Goal: Information Seeking & Learning: Check status

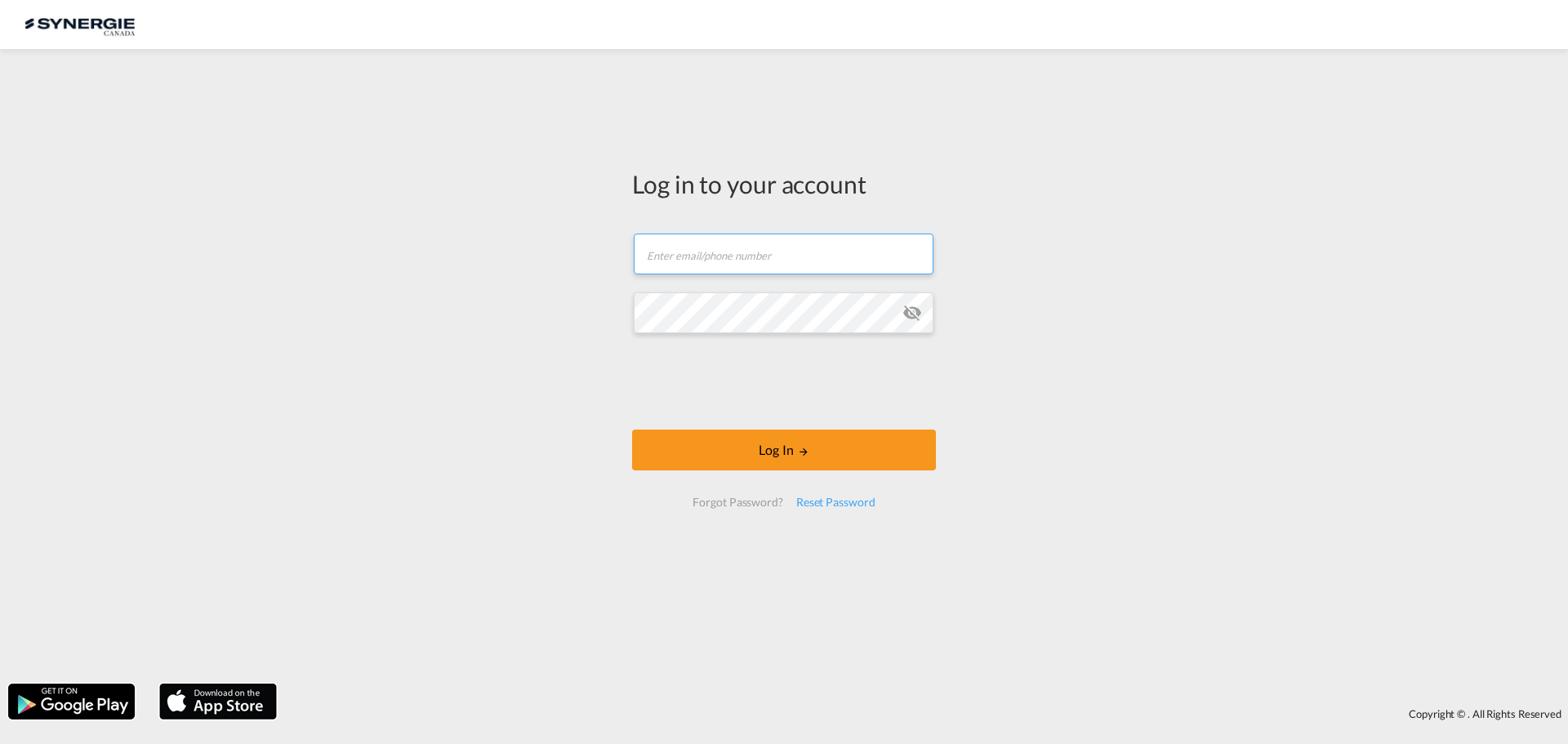
type input "[EMAIL_ADDRESS][DOMAIN_NAME]"
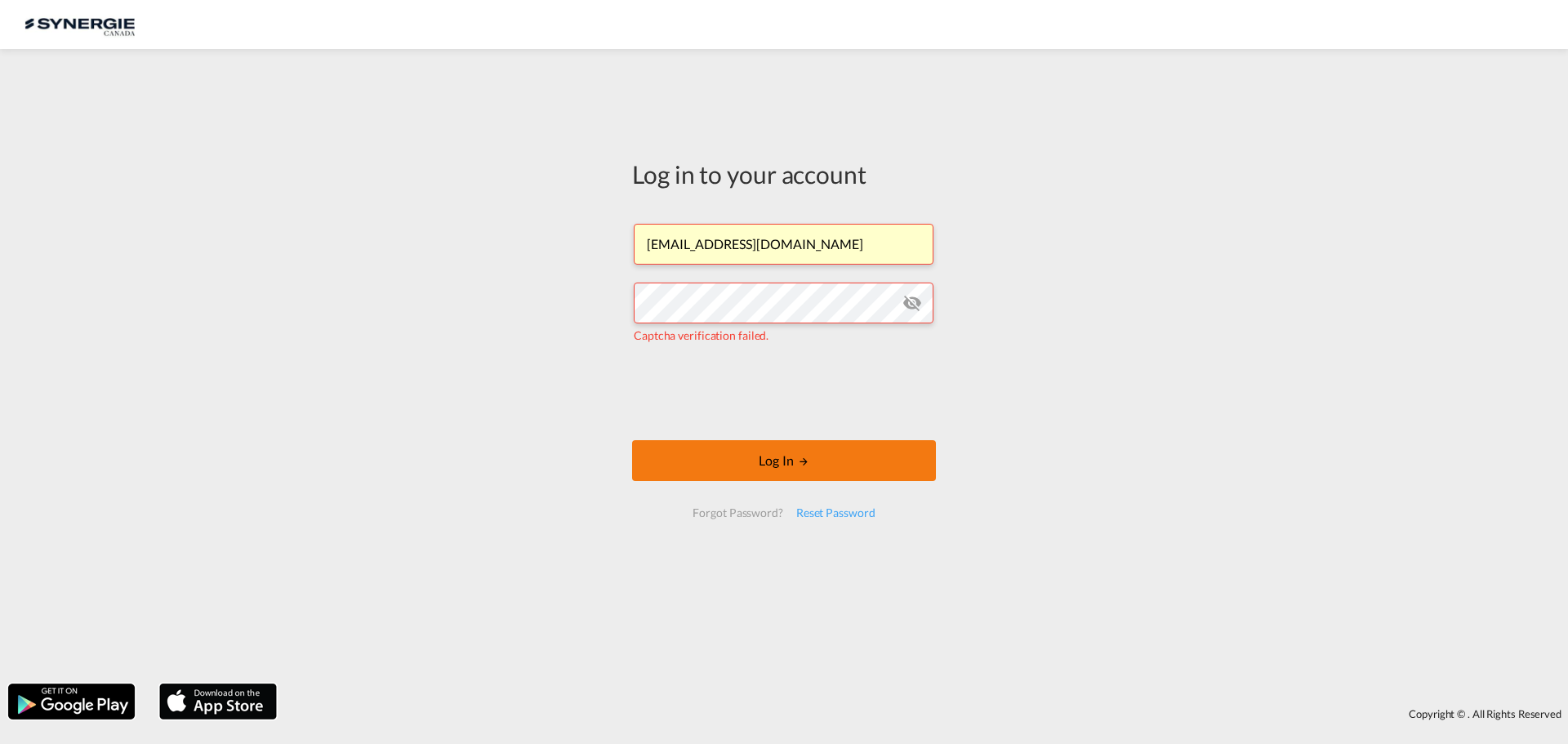
click at [813, 468] on button "Log In" at bounding box center [784, 461] width 304 height 40
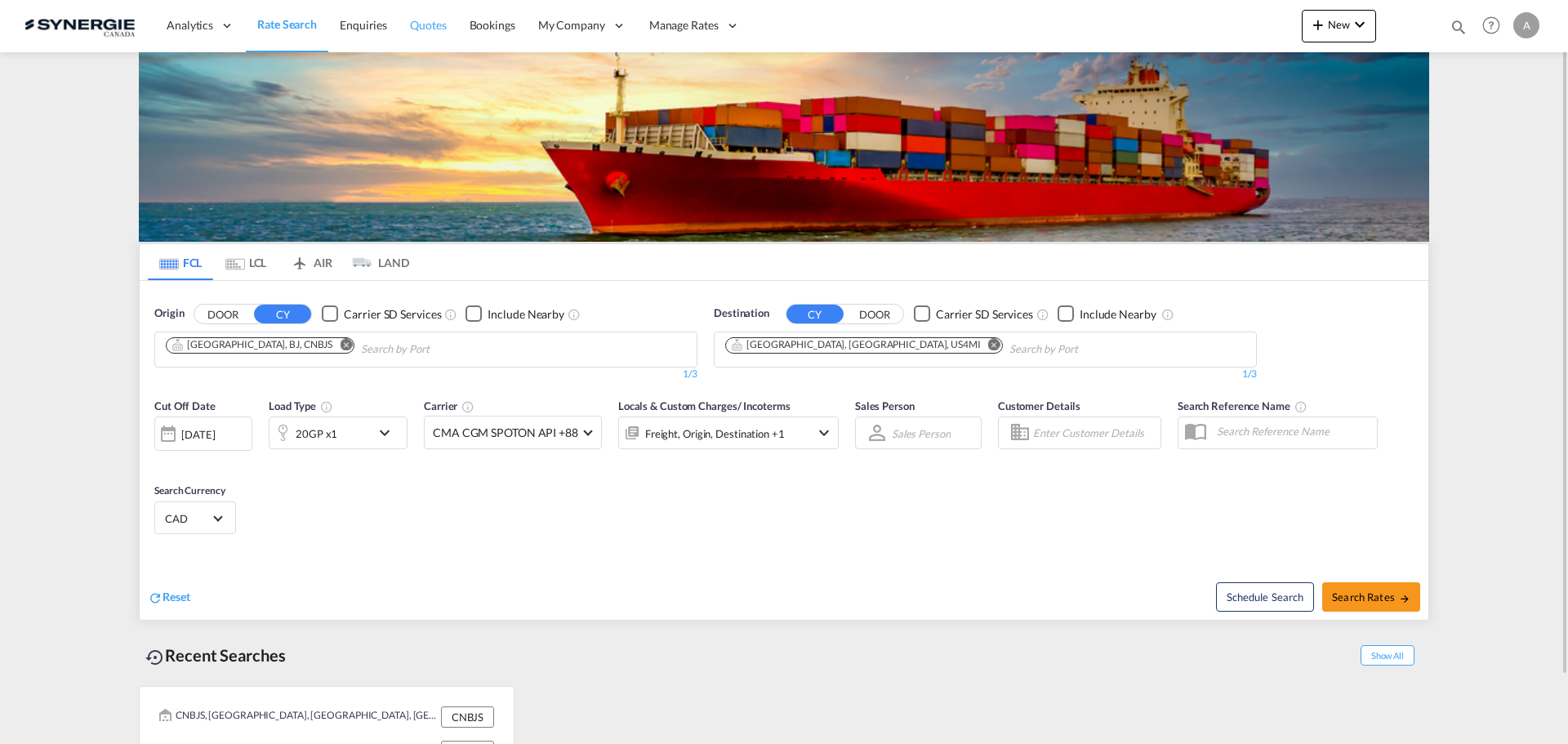
click at [416, 20] on span "Quotes" at bounding box center [428, 25] width 36 height 14
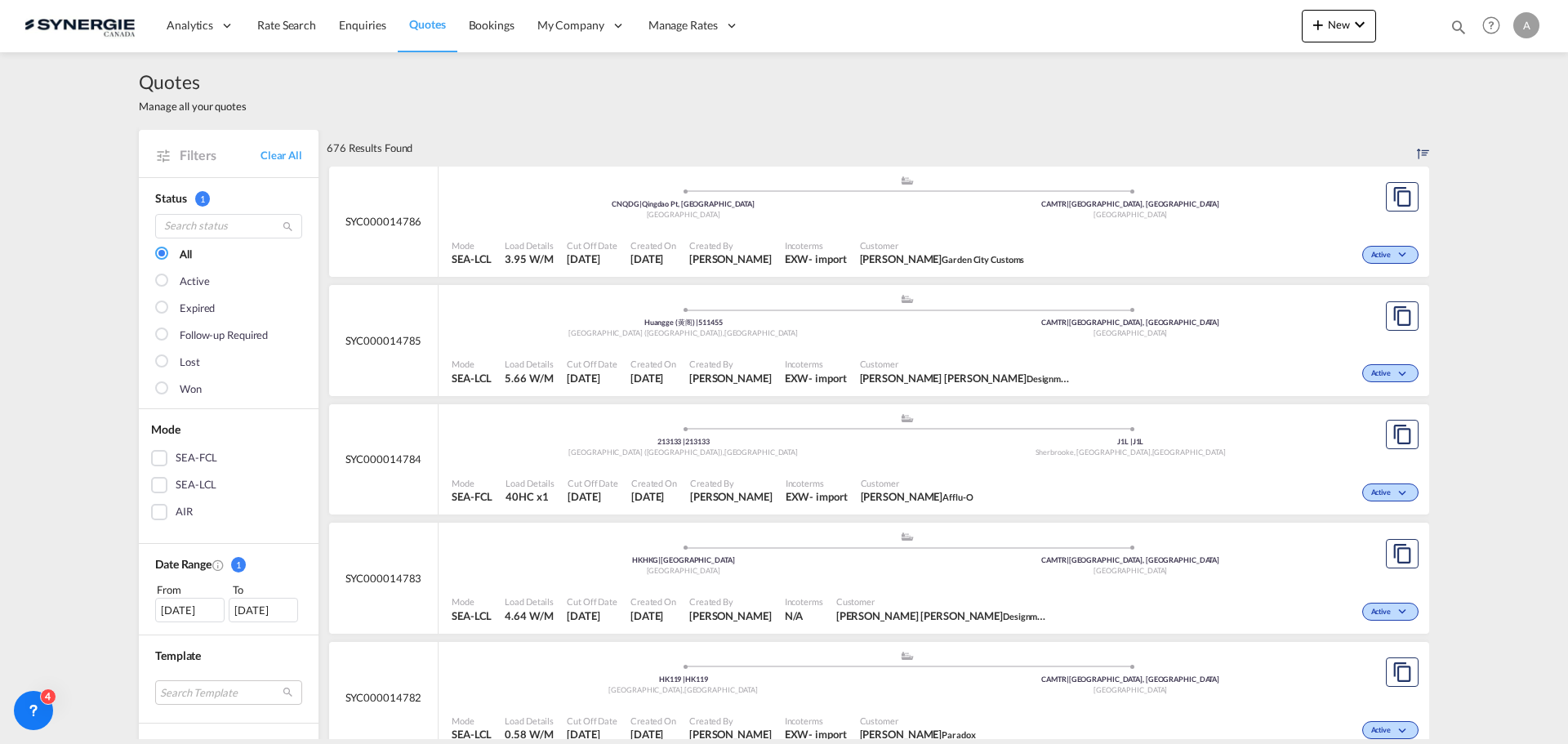
click at [153, 517] on div "AIR" at bounding box center [160, 513] width 17 height 17
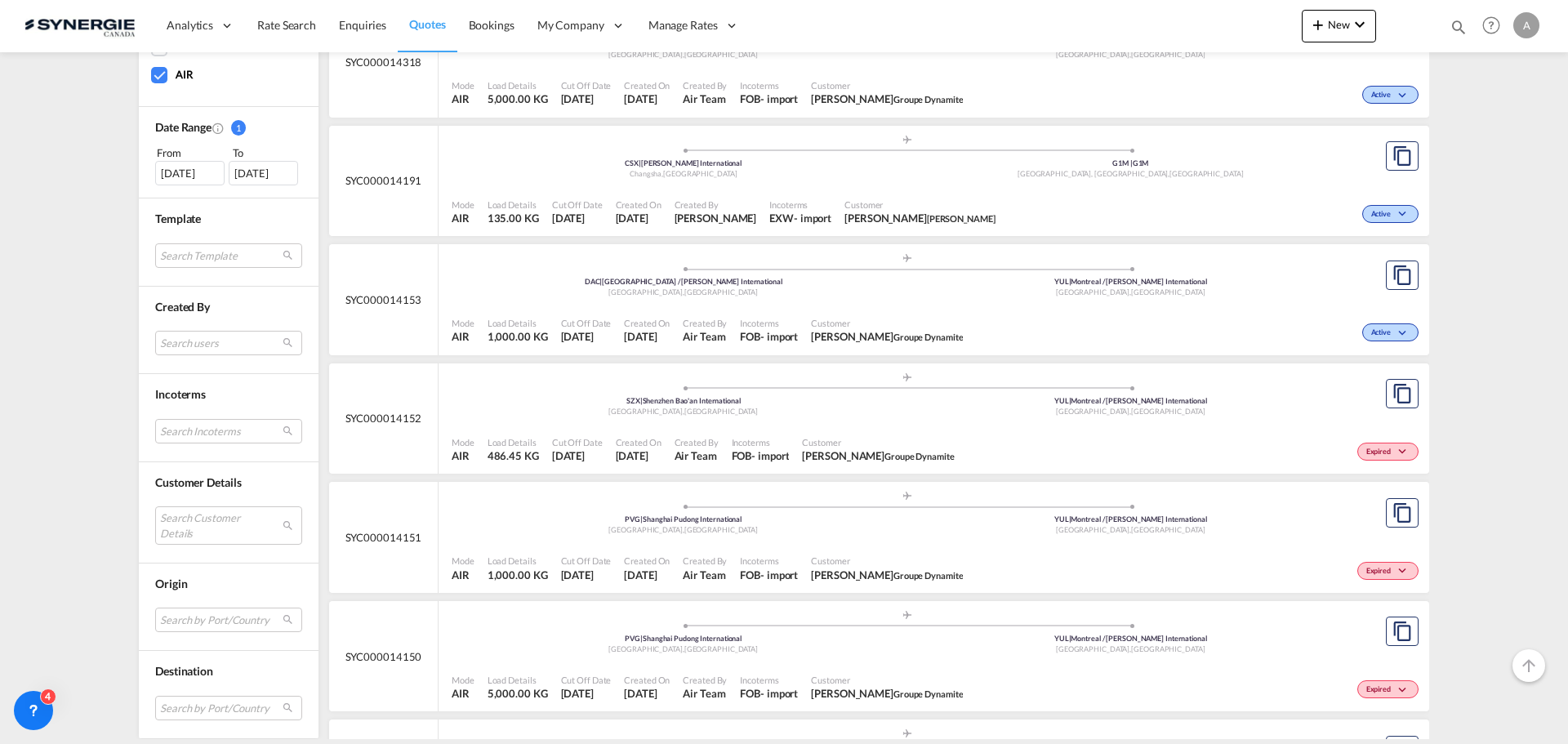
scroll to position [1409, 0]
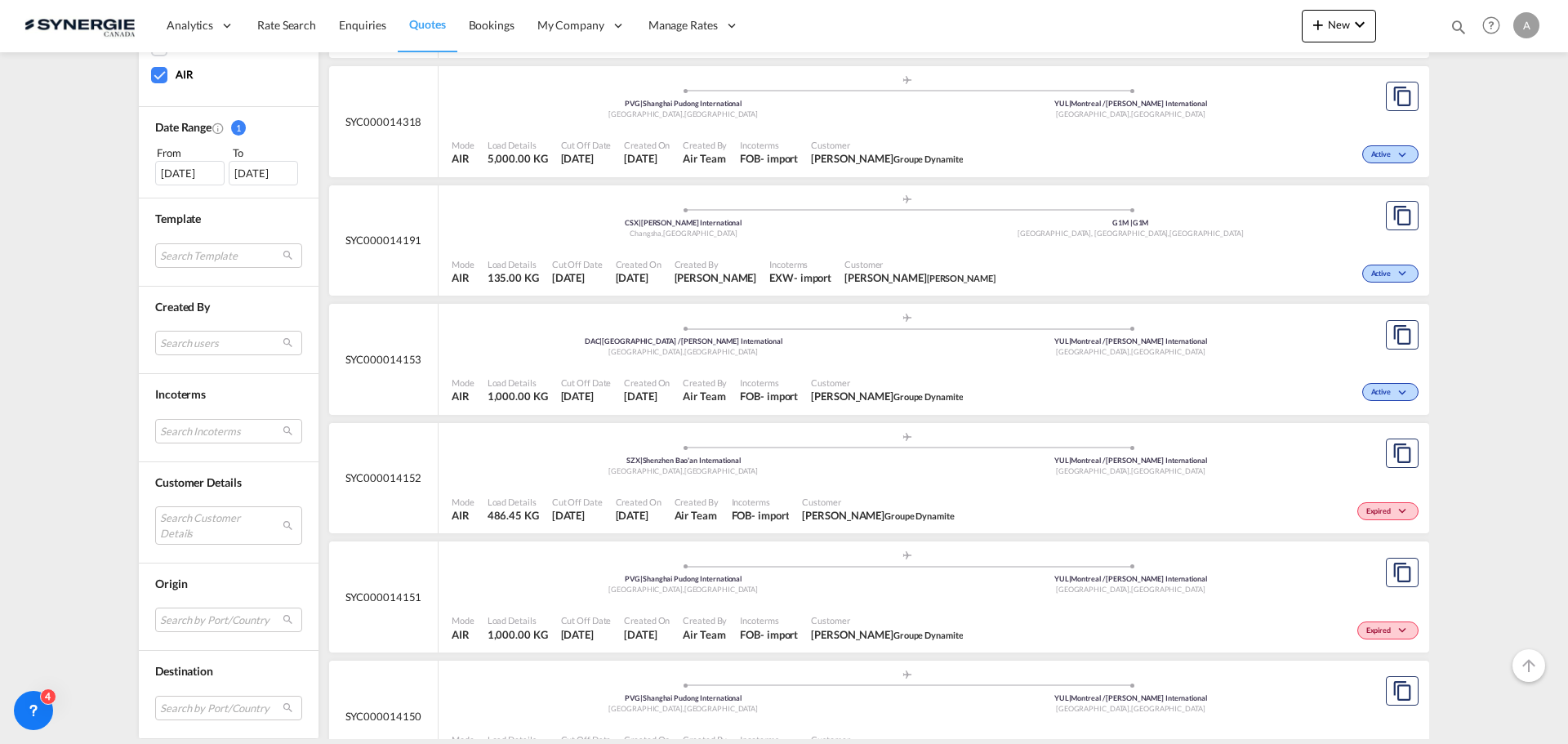
click at [185, 180] on div "[DATE]" at bounding box center [190, 173] width 70 height 25
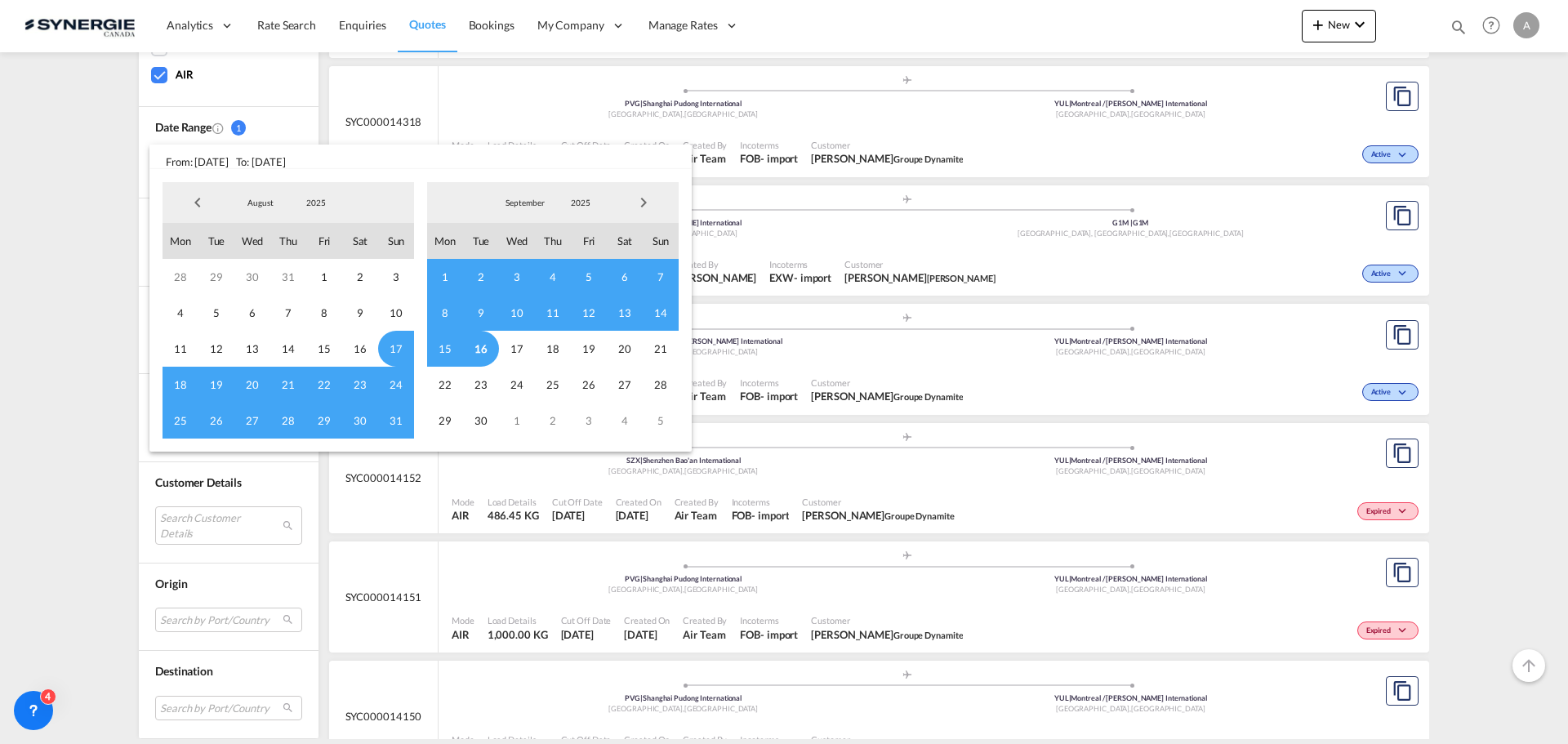
click at [196, 204] on span "Previous Month" at bounding box center [197, 203] width 33 height 33
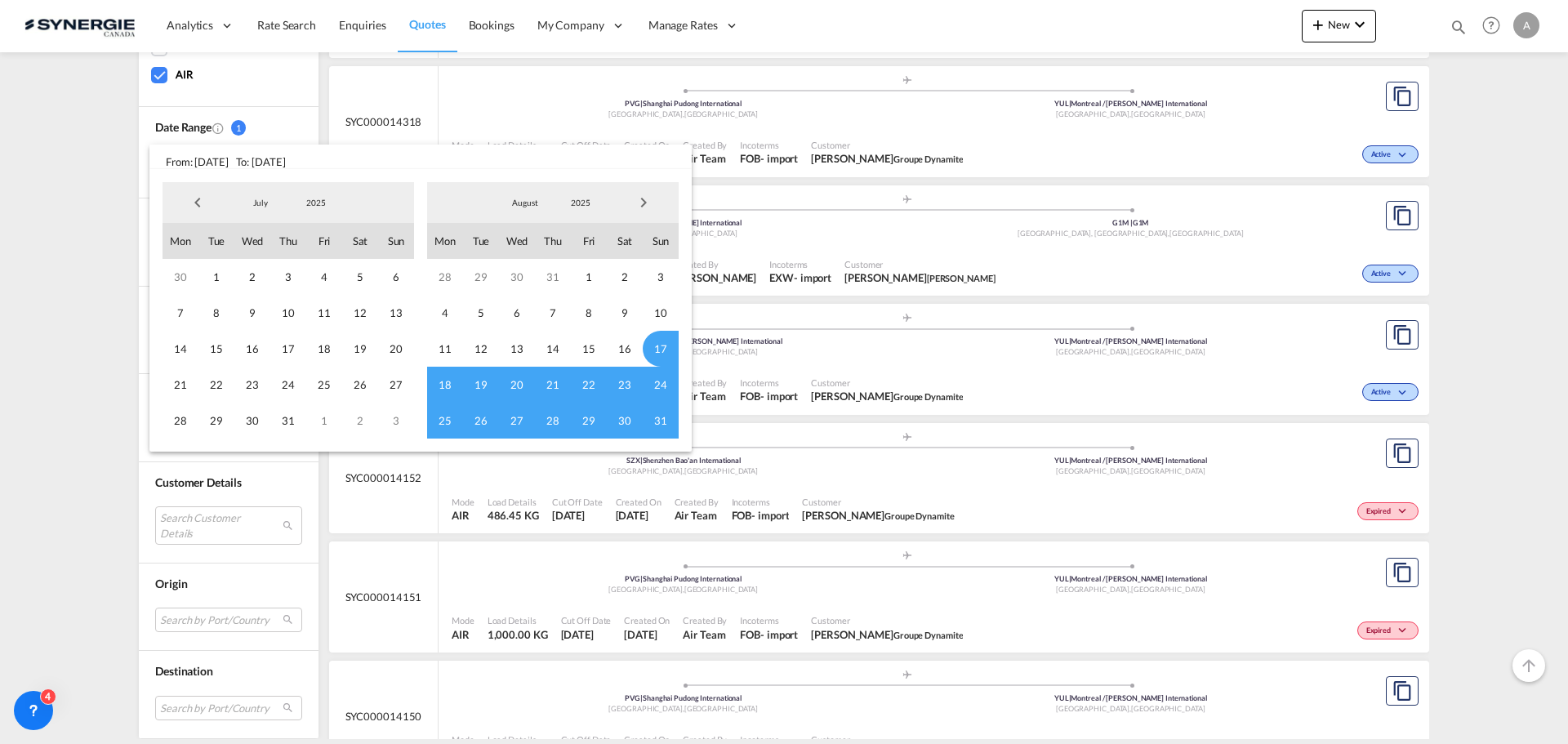
click at [196, 204] on span "Previous Month" at bounding box center [197, 203] width 33 height 33
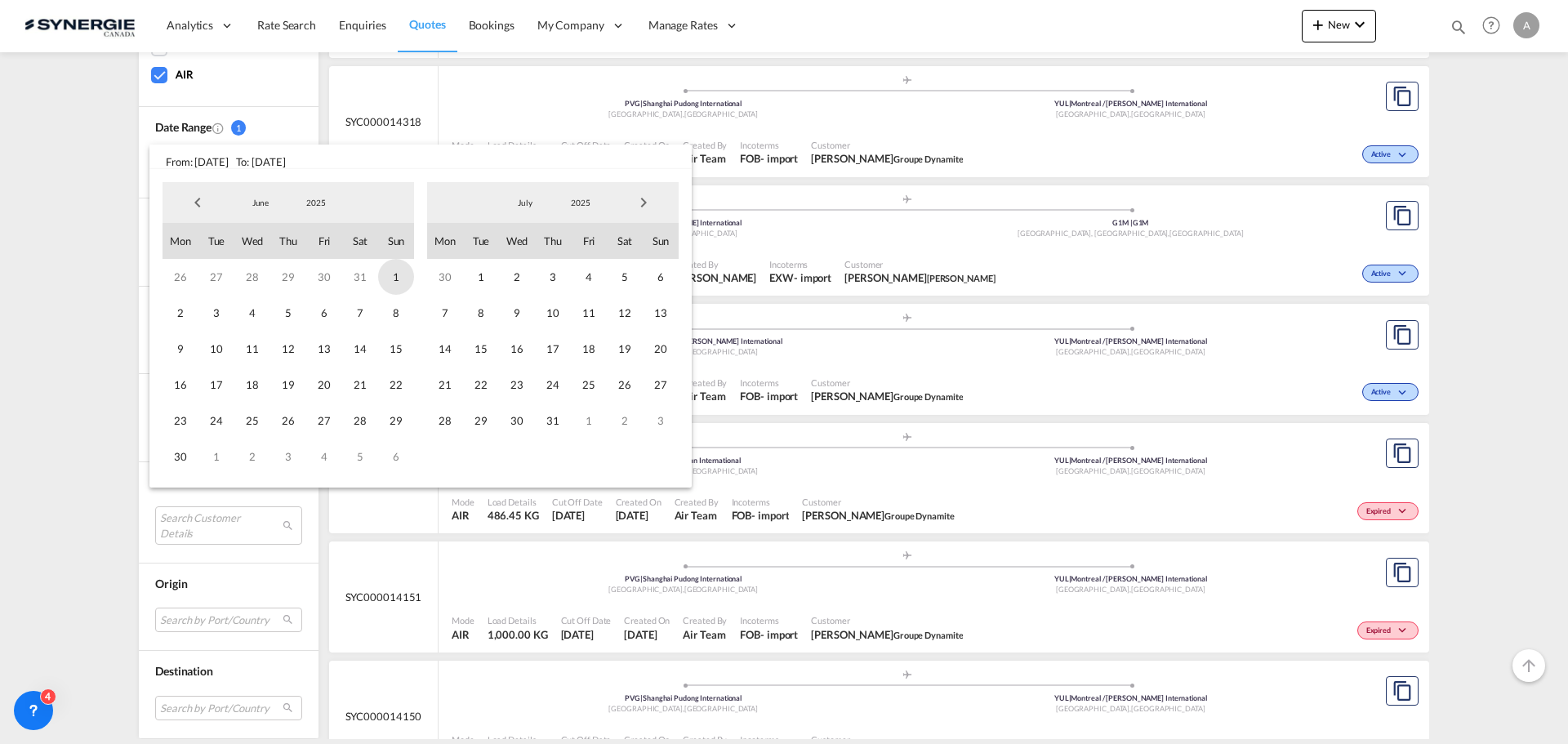
click at [406, 279] on span "1" at bounding box center [396, 276] width 36 height 36
click at [392, 269] on span "1" at bounding box center [396, 276] width 36 height 36
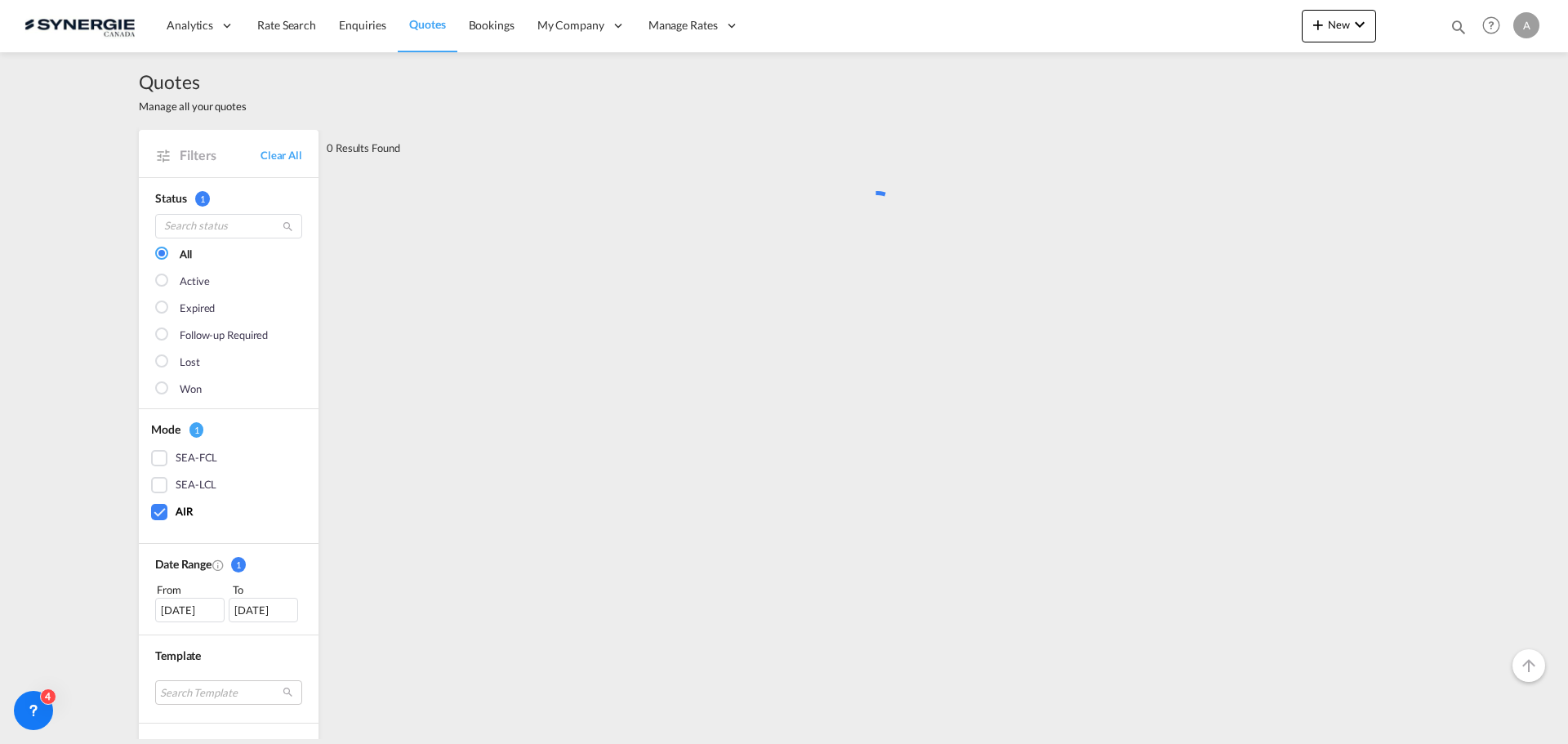
scroll to position [0, 0]
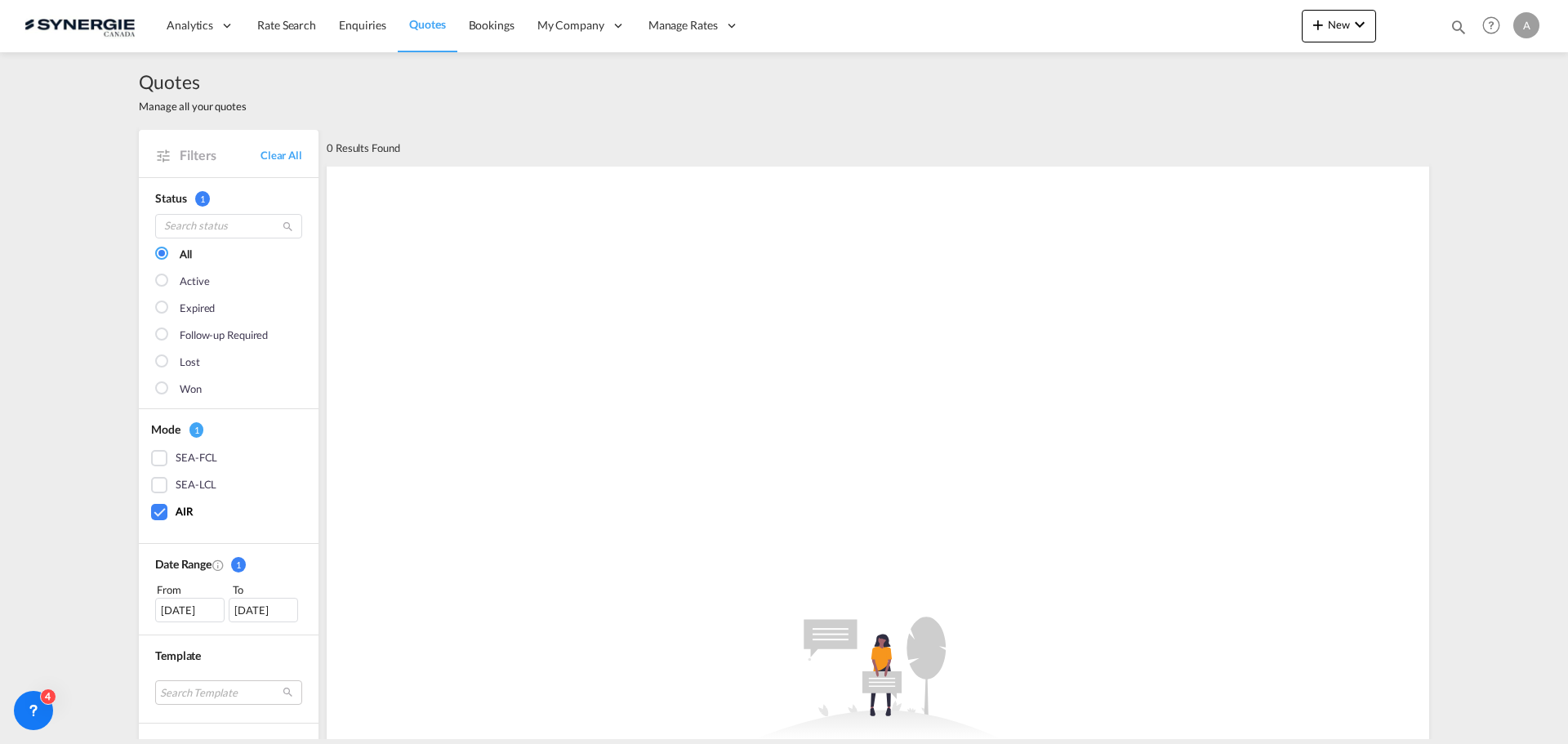
click at [270, 605] on div "[DATE]" at bounding box center [263, 610] width 70 height 25
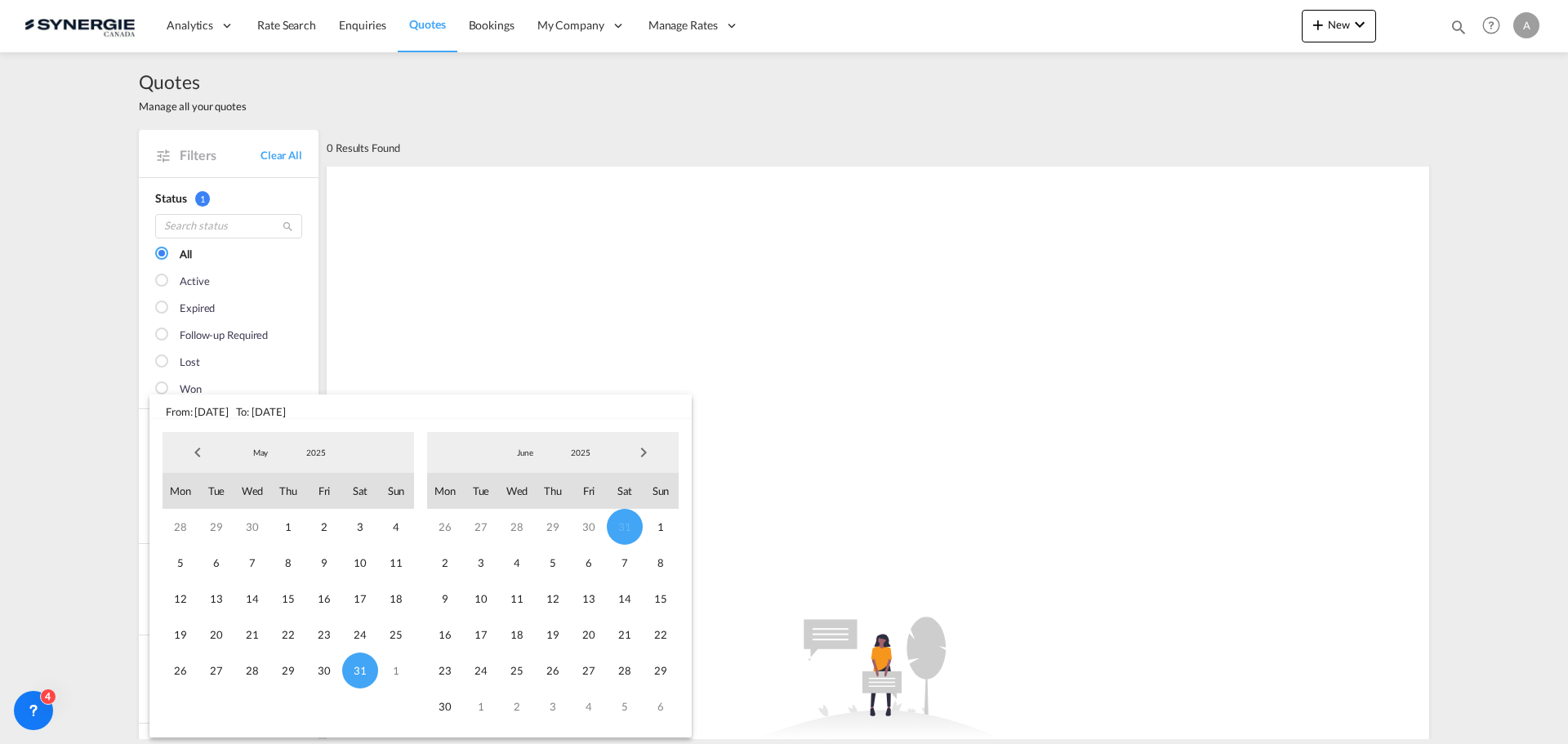
click at [643, 446] on span "Next Month" at bounding box center [644, 453] width 33 height 33
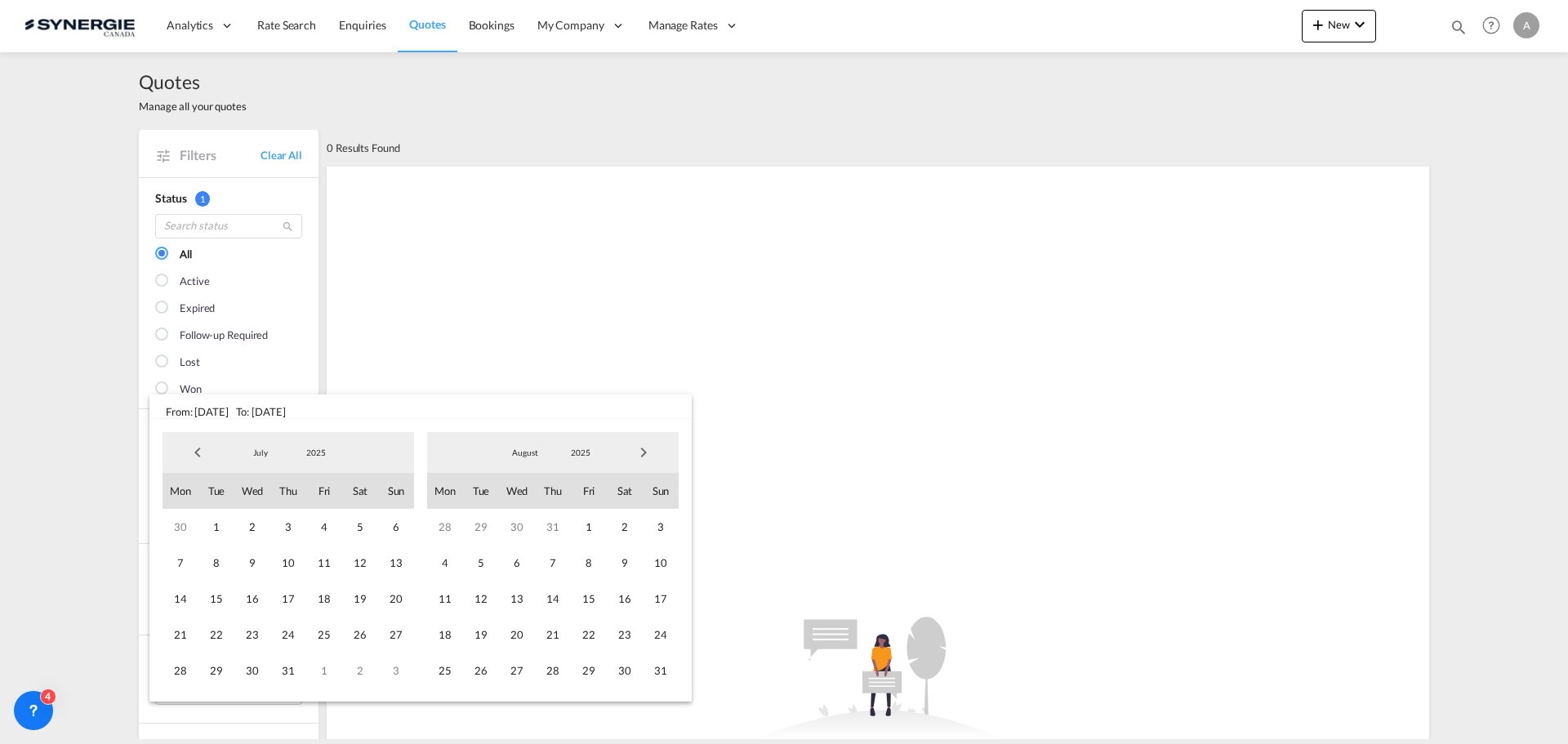
click at [643, 446] on span "Next Month" at bounding box center [644, 453] width 33 height 33
click at [476, 598] on span "16" at bounding box center [480, 599] width 36 height 36
click at [477, 598] on div "0 Results Found .a{fill:#e6e6e6;}.b{fill:#cecece;}.c{fill:#2f2e41;}.d{fill:#a06…" at bounding box center [878, 653] width 1103 height 1047
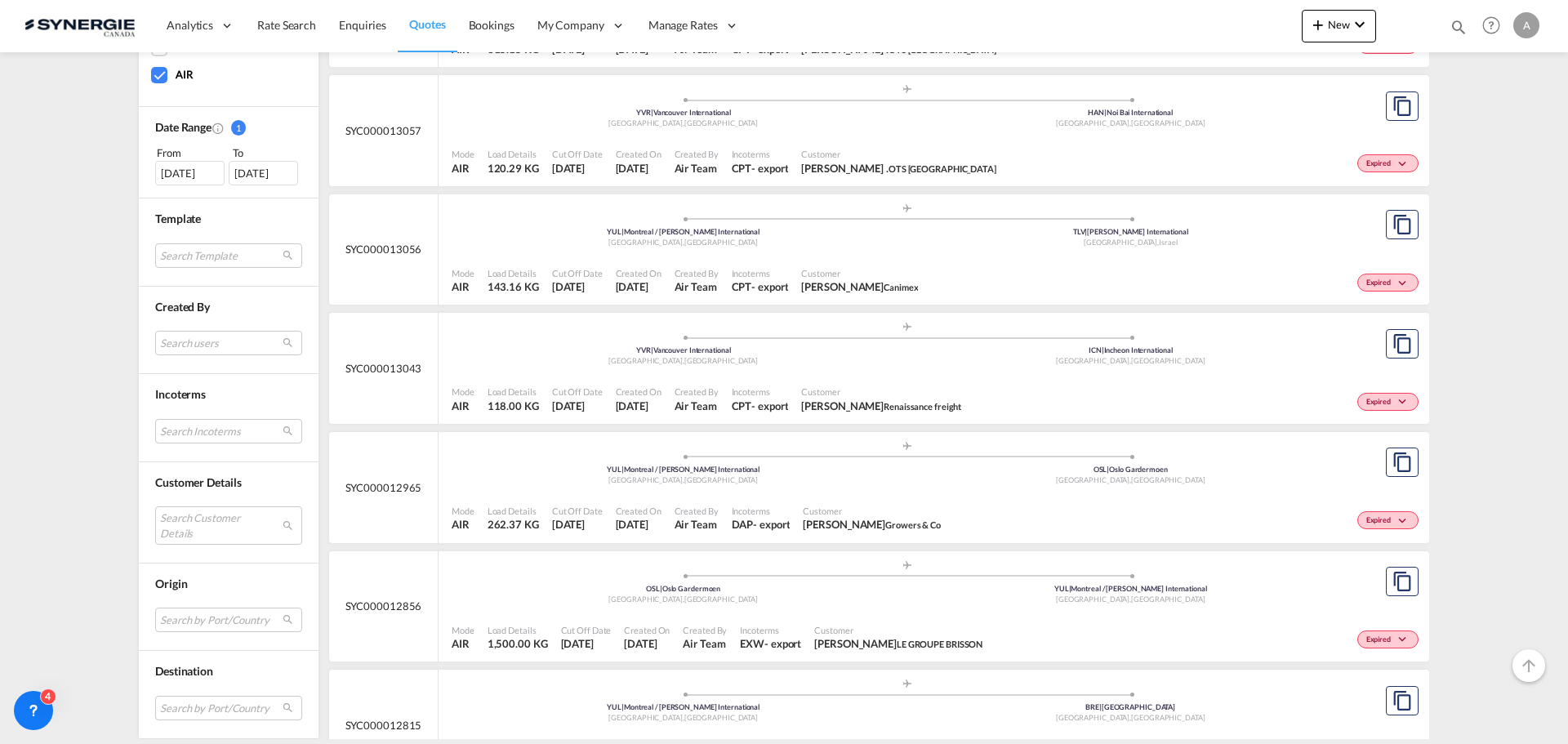
scroll to position [6397, 0]
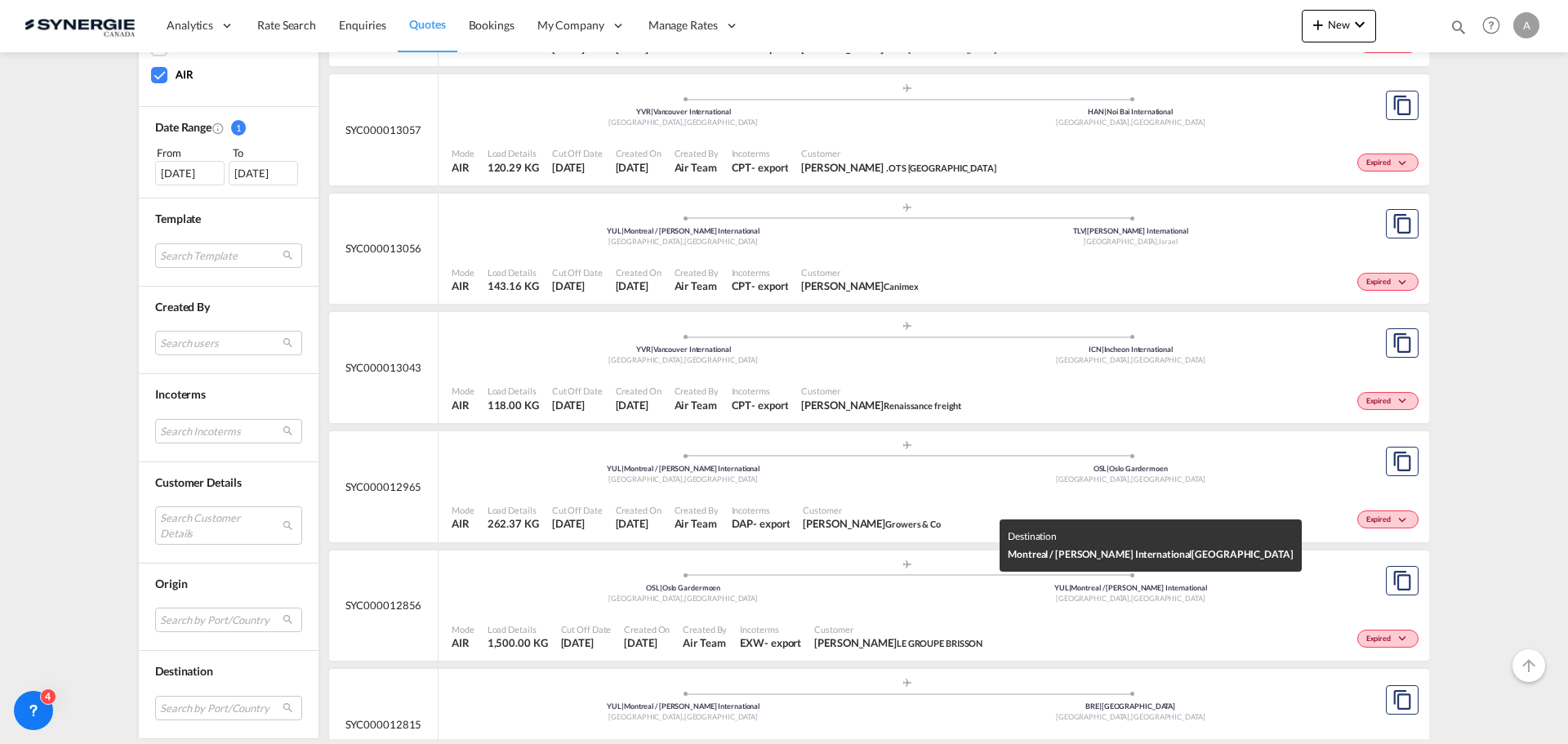
click at [925, 603] on div "[GEOGRAPHIC_DATA] , [GEOGRAPHIC_DATA]" at bounding box center [1131, 600] width 448 height 11
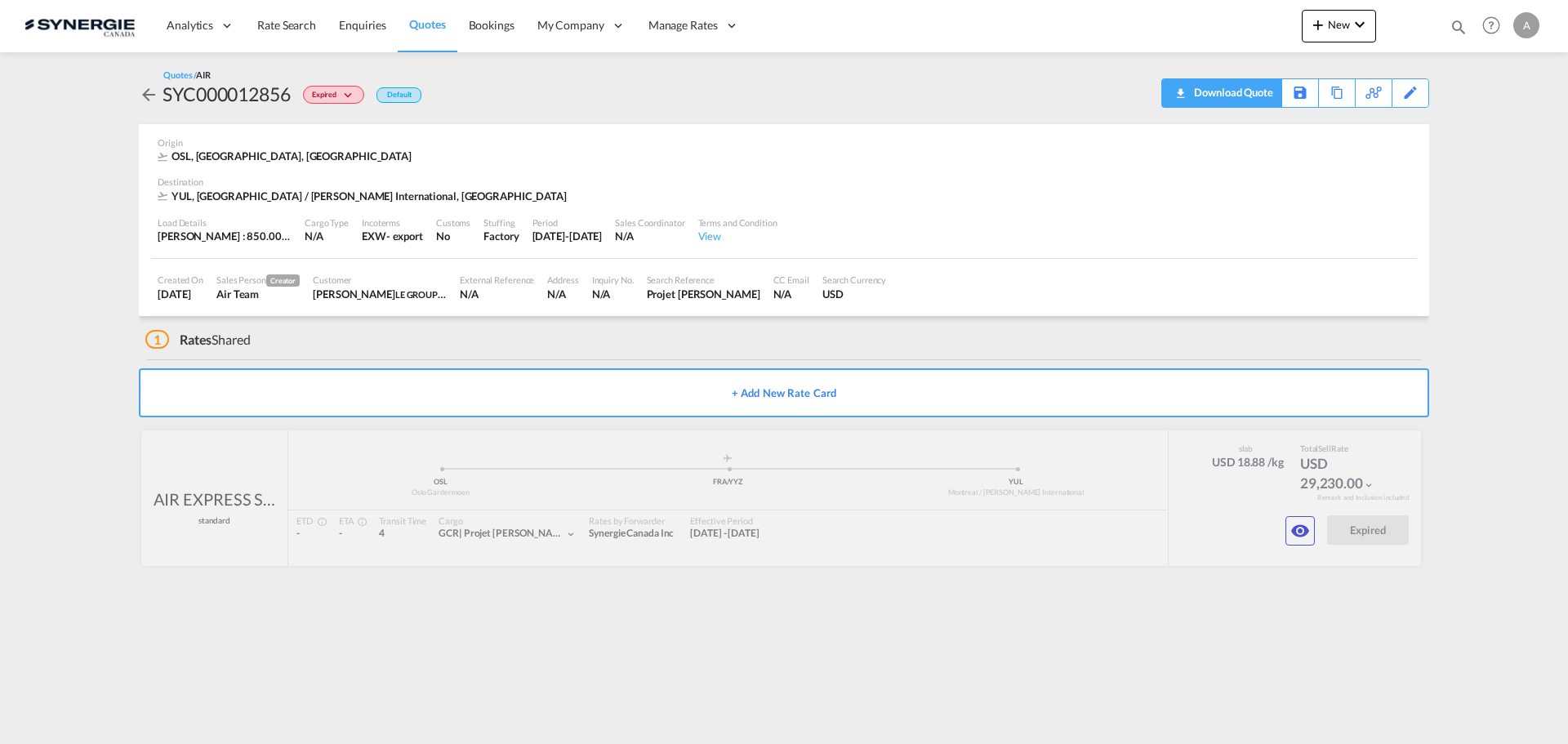
click at [1187, 91] on md-icon "icon-download" at bounding box center [1180, 87] width 19 height 12
